Goal: Task Accomplishment & Management: Use online tool/utility

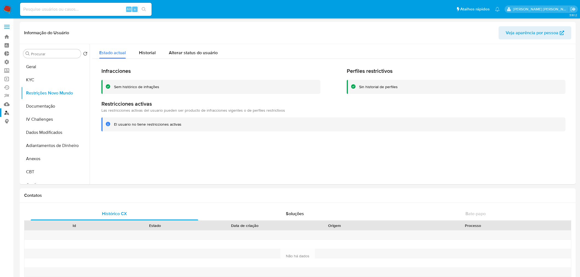
select select "10"
click at [7, 78] on link "Operações em massa" at bounding box center [32, 79] width 65 height 8
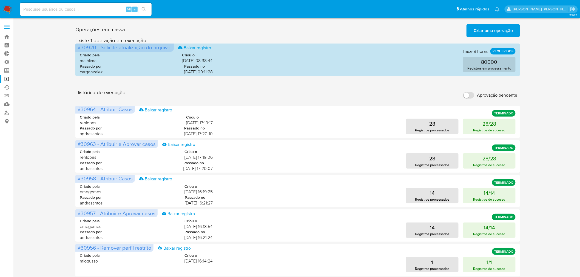
click at [471, 96] on input "Aprovação pendente" at bounding box center [468, 95] width 11 height 7
checkbox input "true"
